Goal: Information Seeking & Learning: Learn about a topic

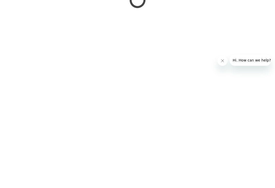
scroll to position [411, 0]
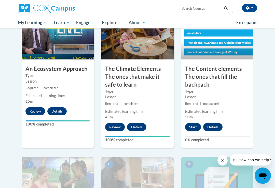
scroll to position [308, 0]
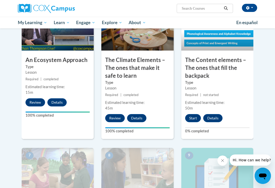
click at [194, 114] on button "Start" at bounding box center [193, 118] width 16 height 8
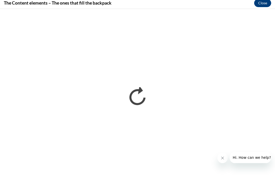
scroll to position [313, 0]
